Goal: Book appointment/travel/reservation

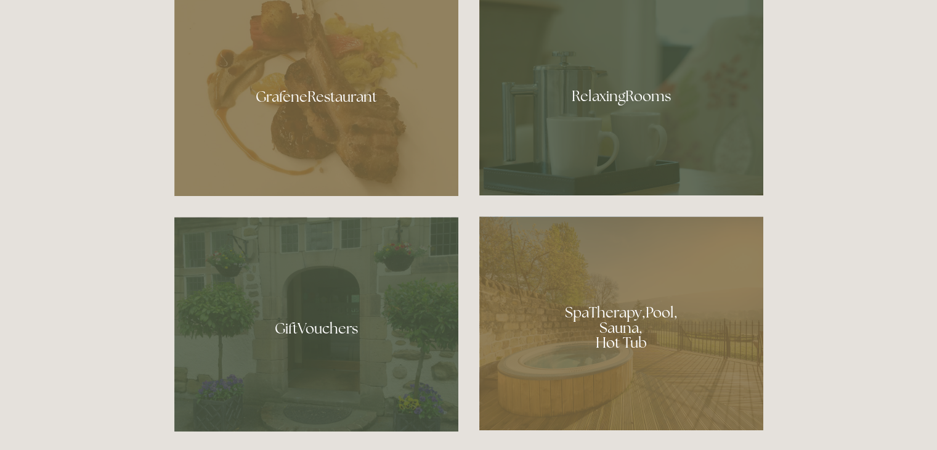
scroll to position [618, 0]
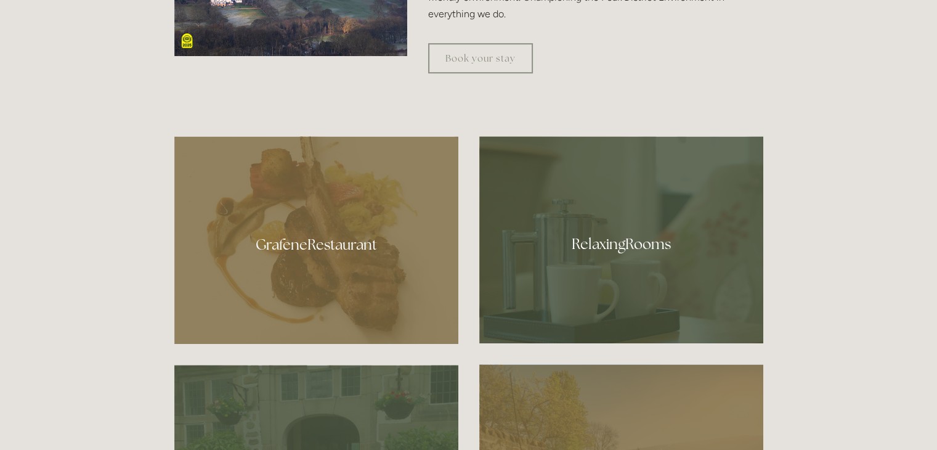
drag, startPoint x: 941, startPoint y: 18, endPoint x: 941, endPoint y: 83, distance: 64.1
click at [623, 234] on div at bounding box center [621, 239] width 284 height 207
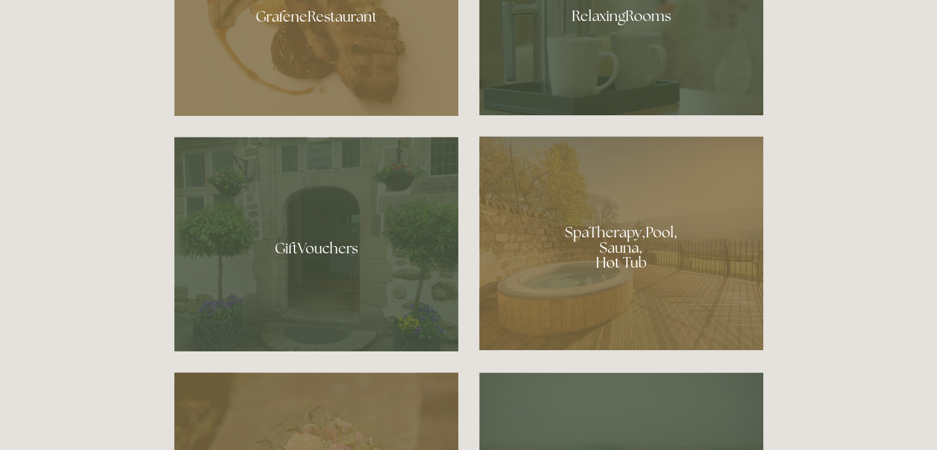
scroll to position [956, 0]
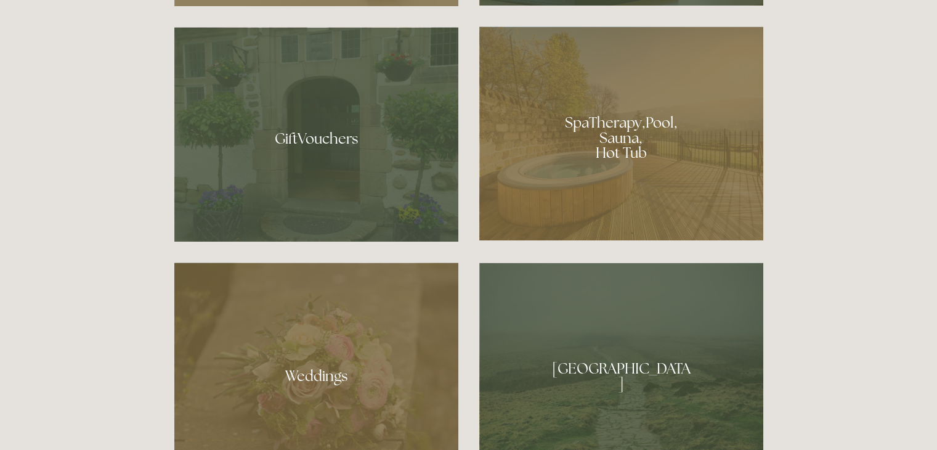
click at [643, 126] on div at bounding box center [621, 133] width 284 height 214
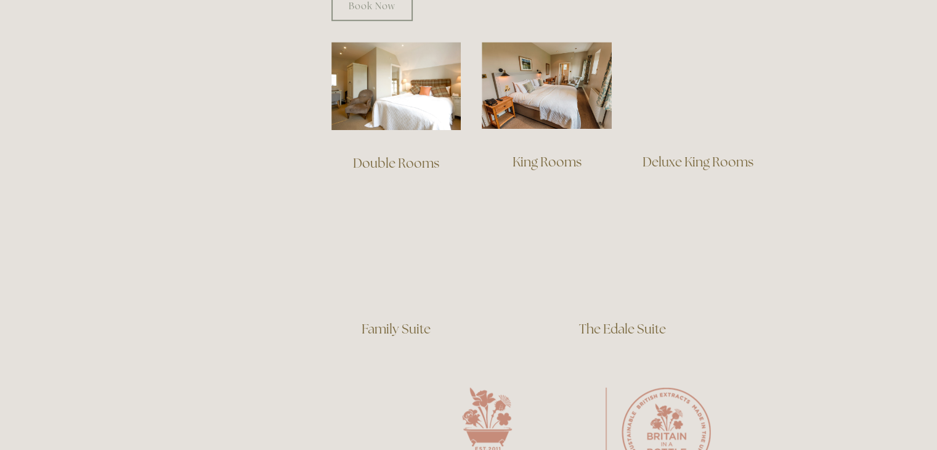
scroll to position [817, 0]
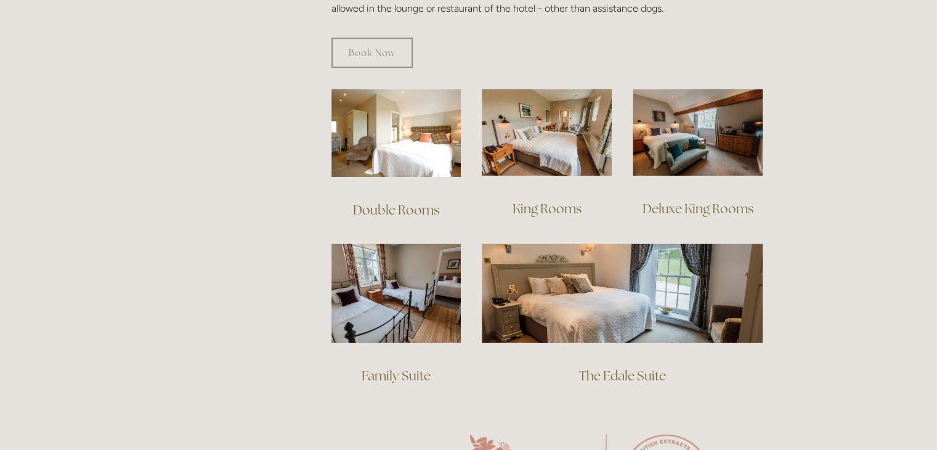
click at [717, 200] on link "Deluxe King Rooms" at bounding box center [697, 208] width 111 height 17
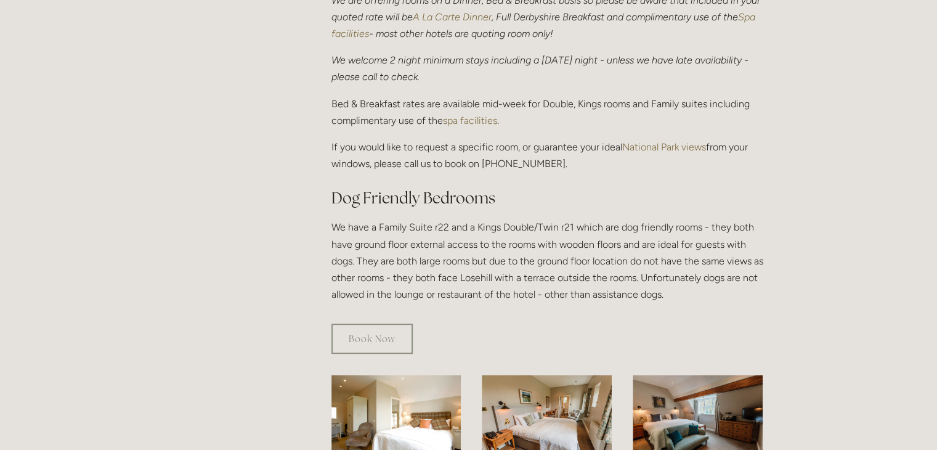
scroll to position [525, 0]
